Goal: Browse casually: Explore the website without a specific task or goal

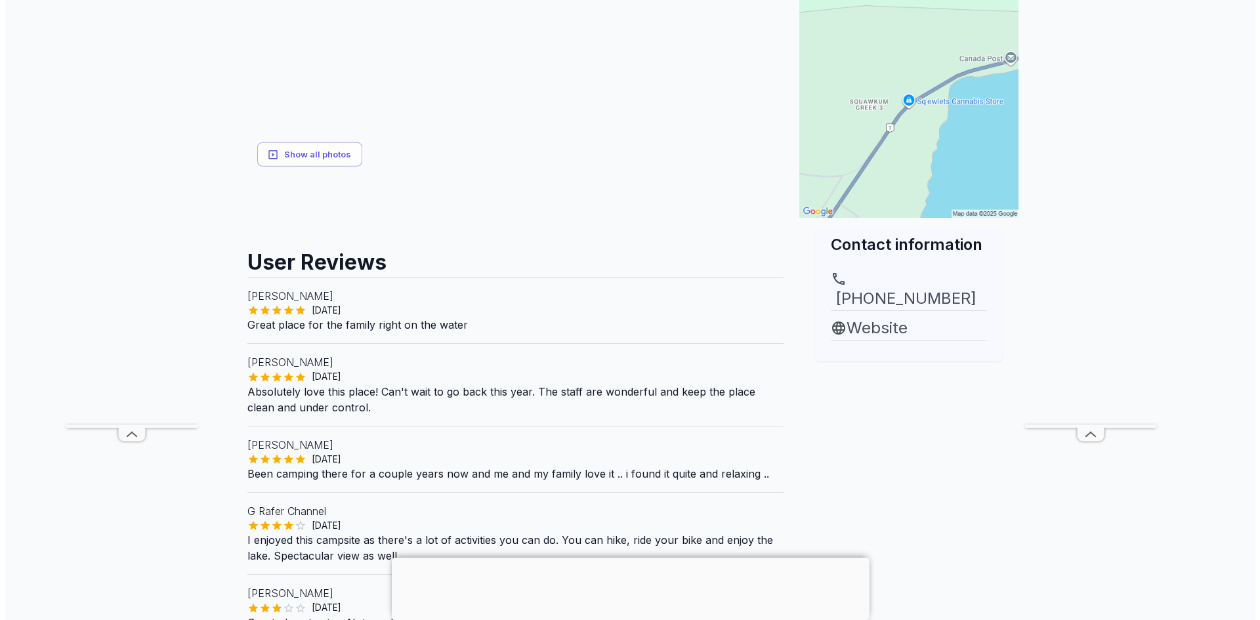
scroll to position [197, 0]
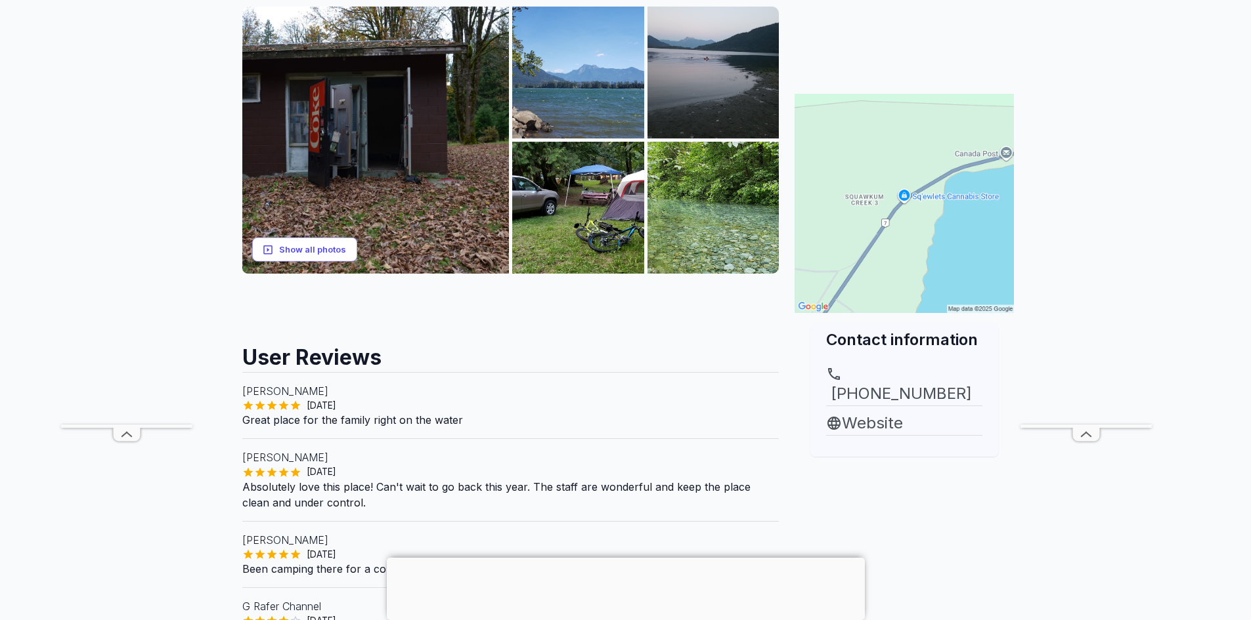
click at [310, 246] on button "Show all photos" at bounding box center [304, 250] width 105 height 24
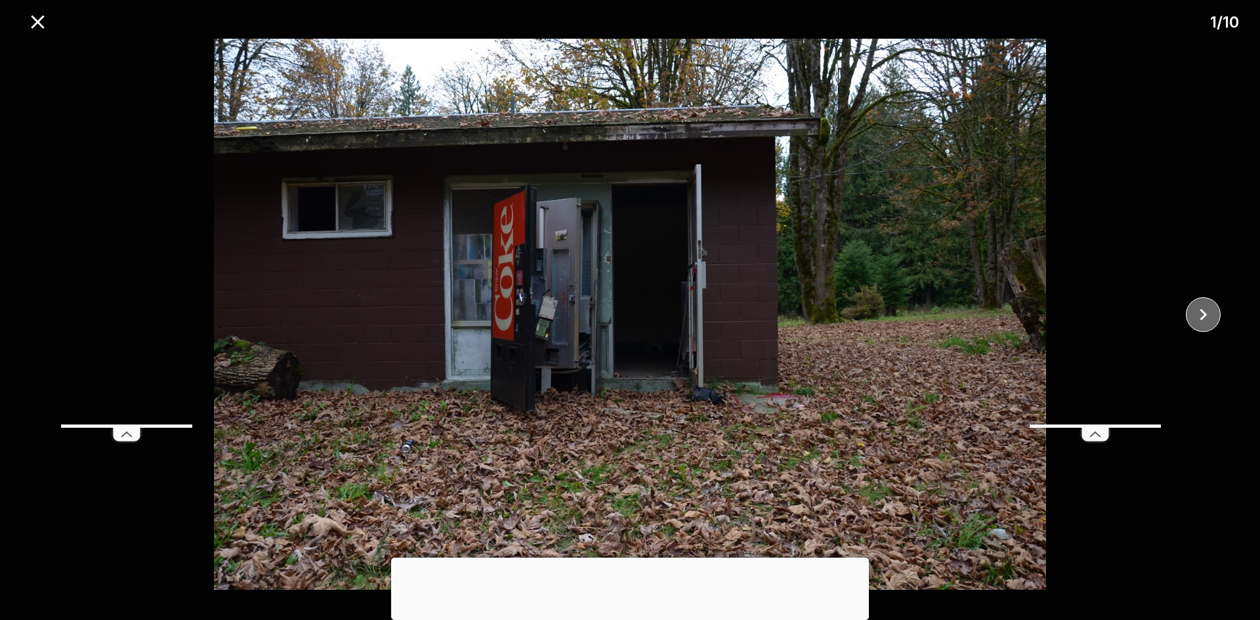
click at [1214, 314] on icon "close" at bounding box center [1203, 314] width 23 height 23
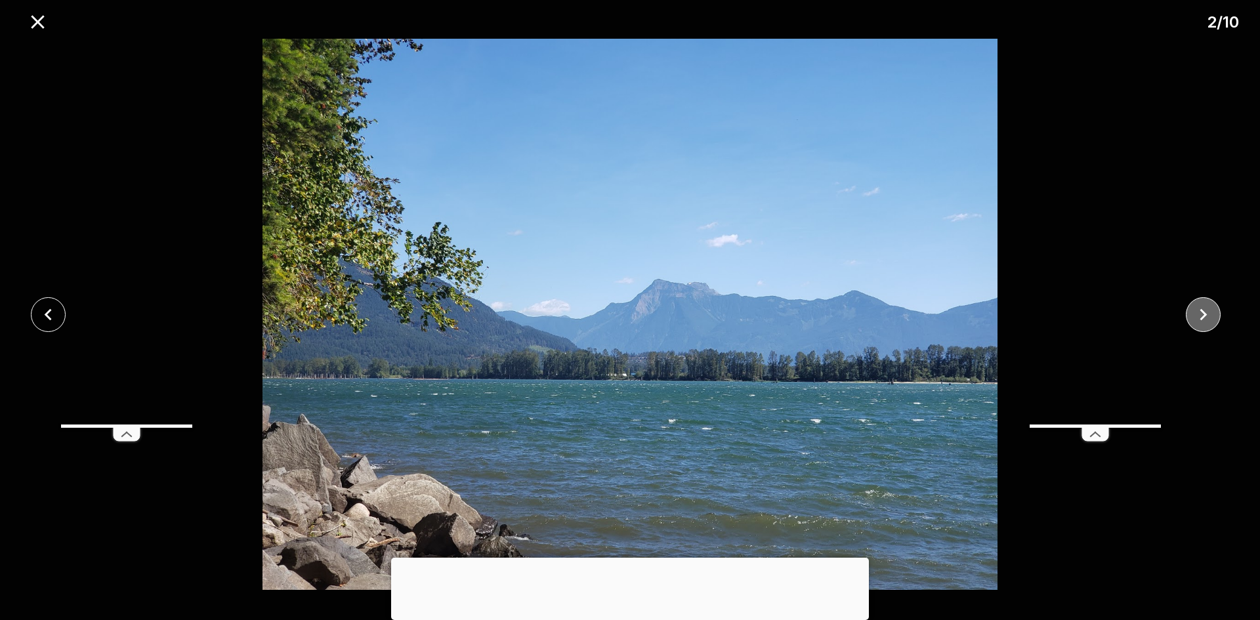
click at [1214, 314] on icon "close" at bounding box center [1203, 314] width 23 height 23
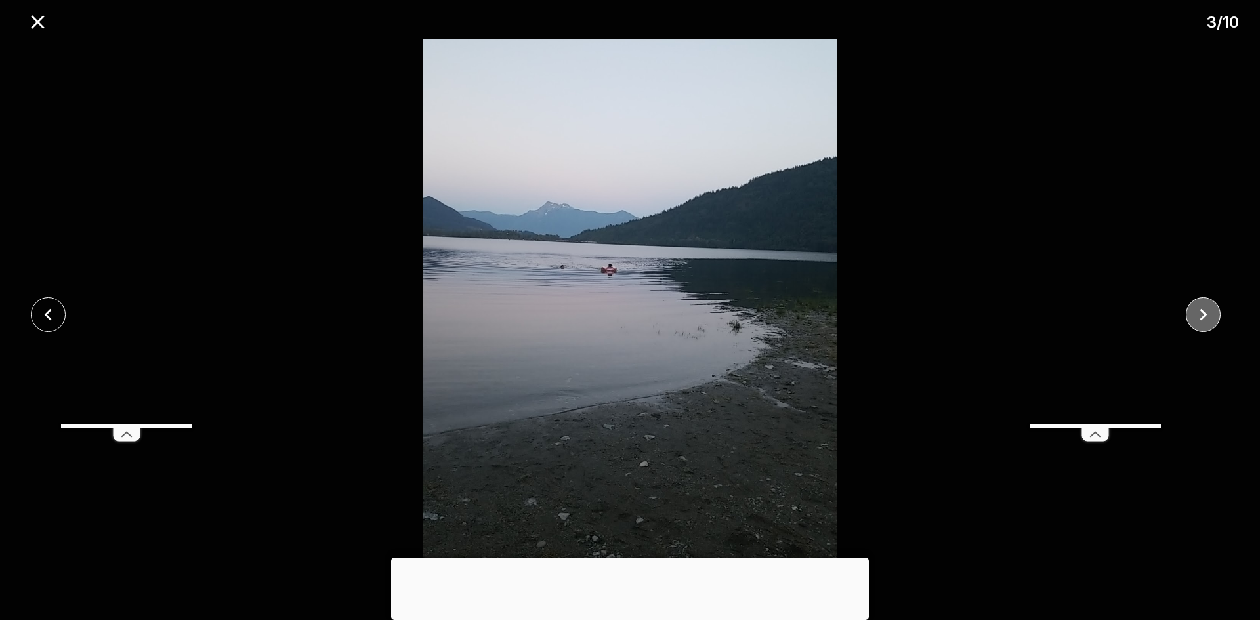
click at [1214, 314] on icon "close" at bounding box center [1203, 314] width 23 height 23
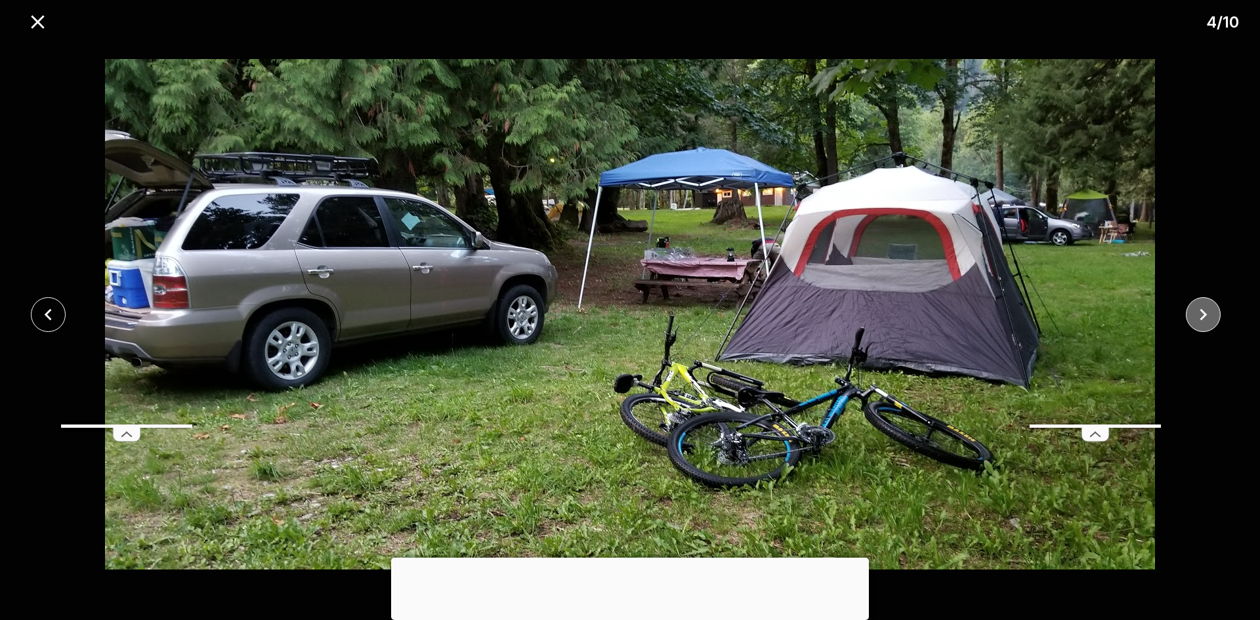
click at [1214, 314] on icon "close" at bounding box center [1203, 314] width 23 height 23
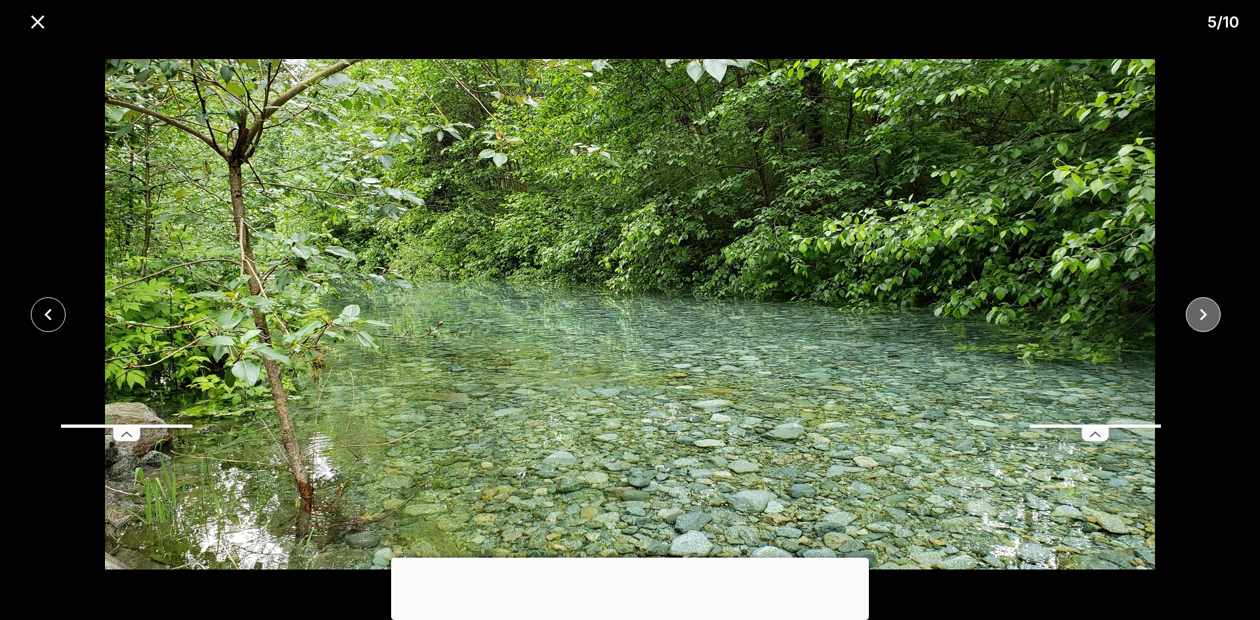
click at [1214, 314] on icon "close" at bounding box center [1203, 314] width 23 height 23
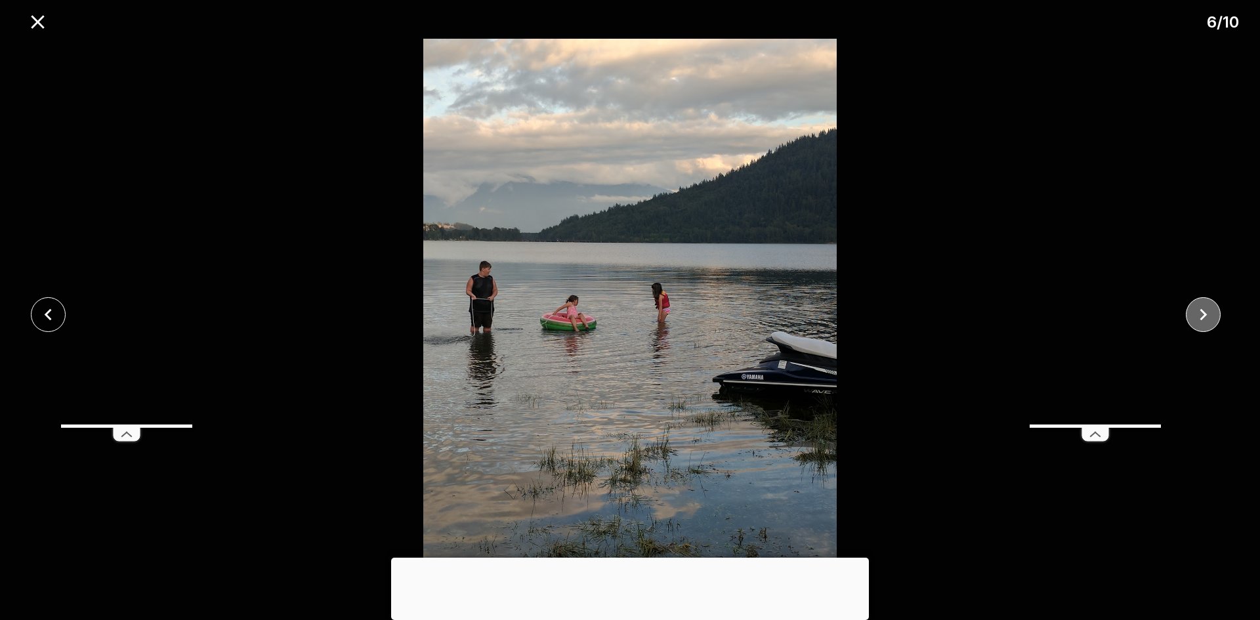
click at [1214, 314] on icon "close" at bounding box center [1203, 314] width 23 height 23
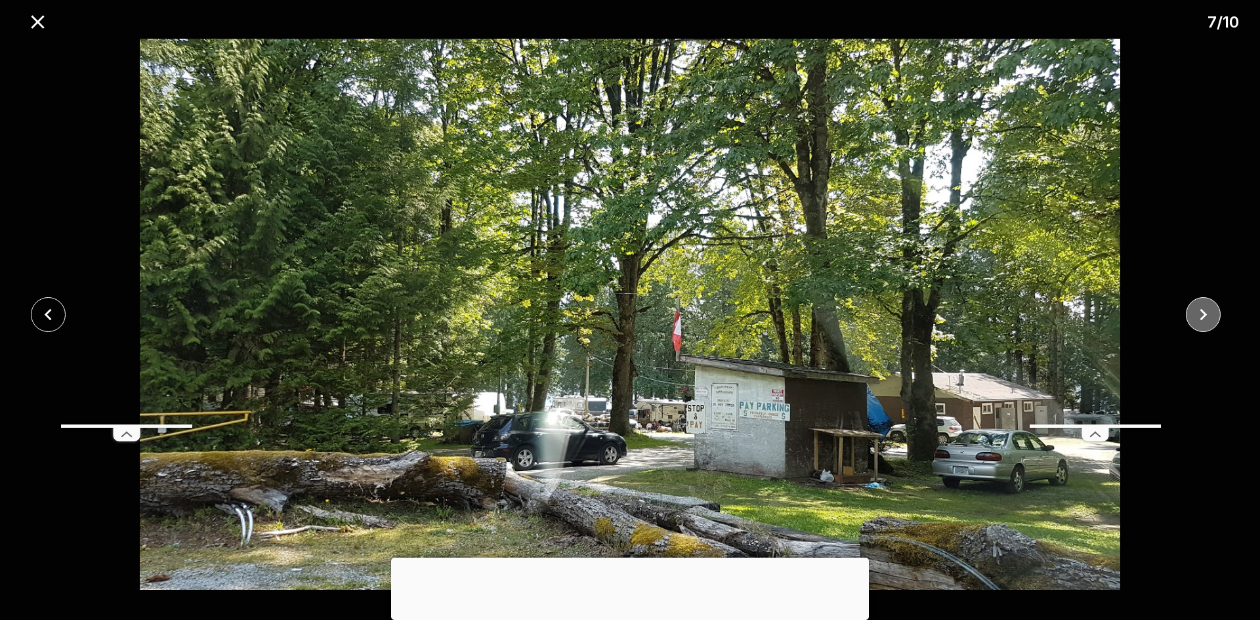
click at [1214, 314] on icon "close" at bounding box center [1203, 314] width 23 height 23
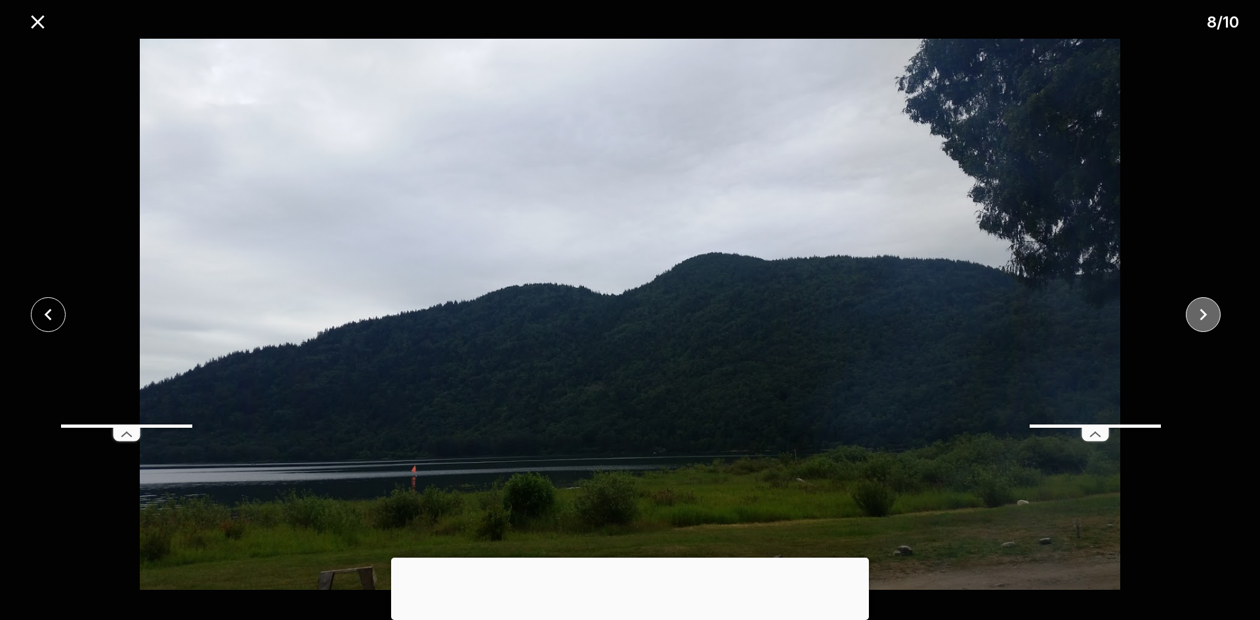
click at [1214, 314] on icon "close" at bounding box center [1203, 314] width 23 height 23
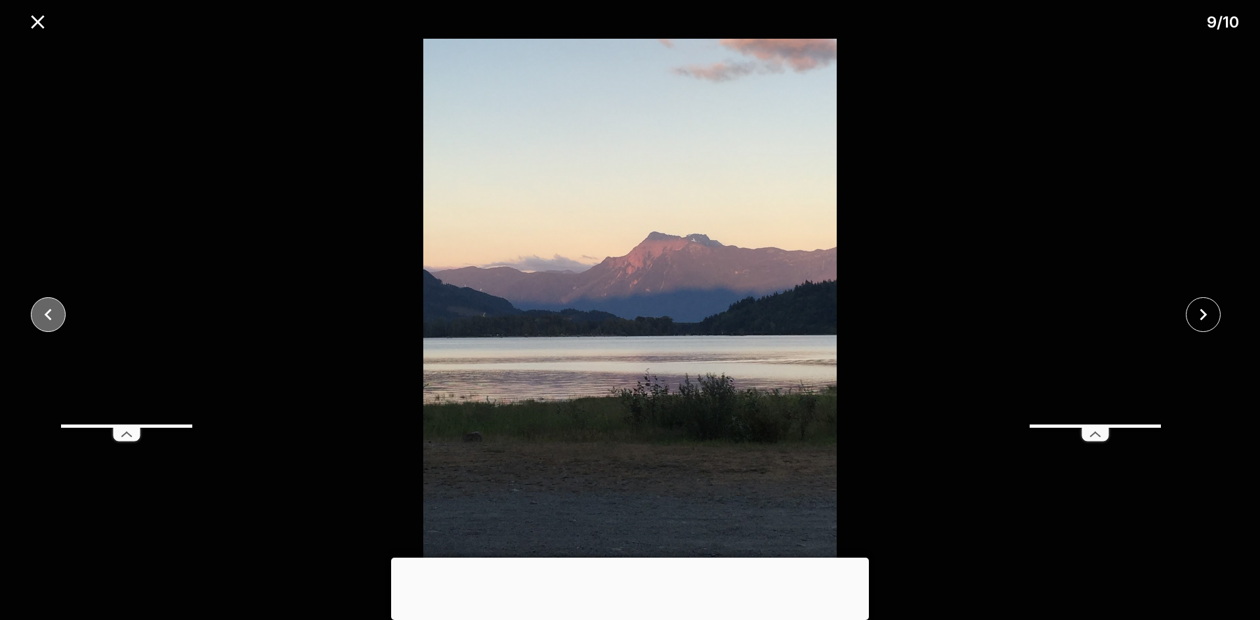
click at [39, 314] on icon "close" at bounding box center [48, 314] width 23 height 23
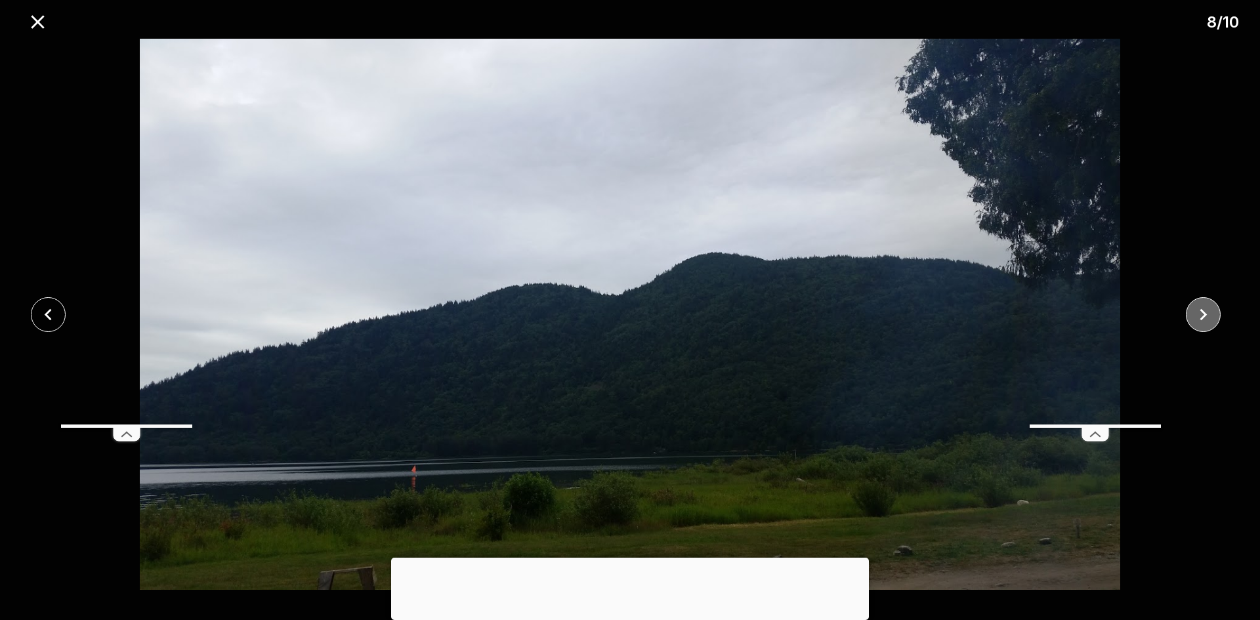
click at [1199, 314] on icon "close" at bounding box center [1203, 314] width 23 height 23
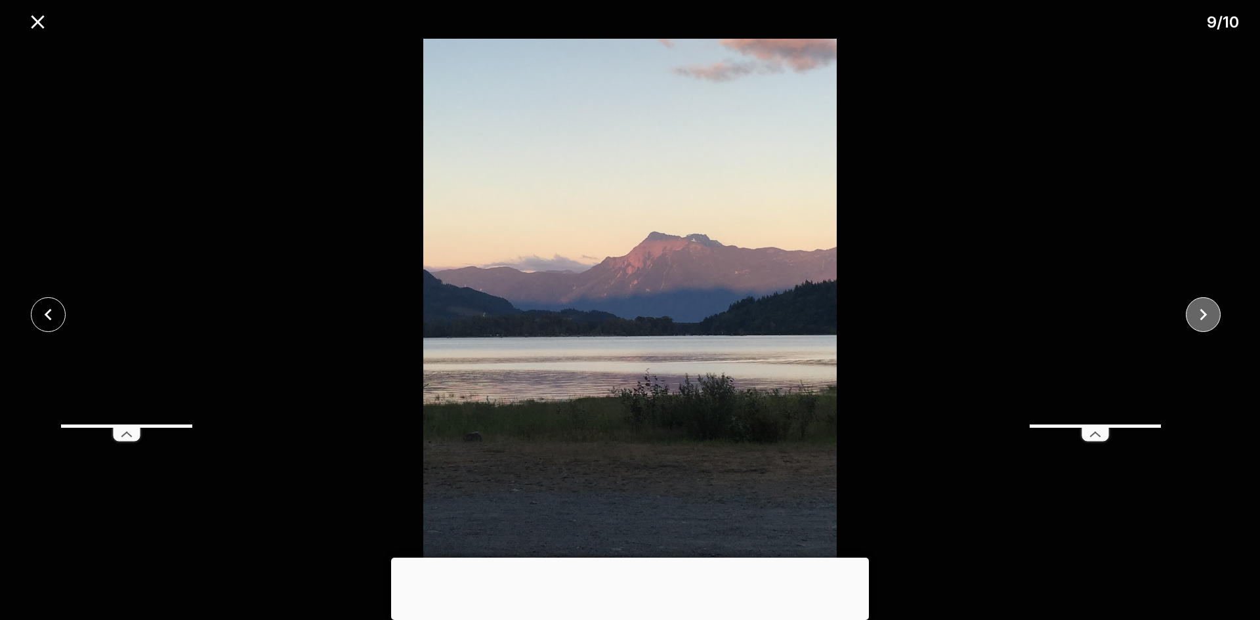
click at [1199, 314] on icon "close" at bounding box center [1203, 314] width 23 height 23
